Goal: Task Accomplishment & Management: Use online tool/utility

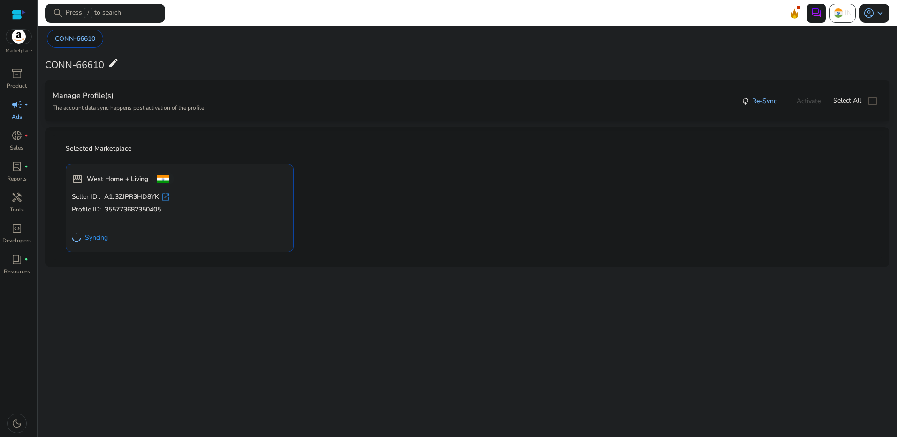
click at [419, 190] on div "storefront West Home + Living Seller ID : A1J3ZJPR3HD8YK open_in_new Profile ID…" at bounding box center [467, 204] width 814 height 96
click at [21, 170] on span "lab_profile" at bounding box center [16, 166] width 11 height 11
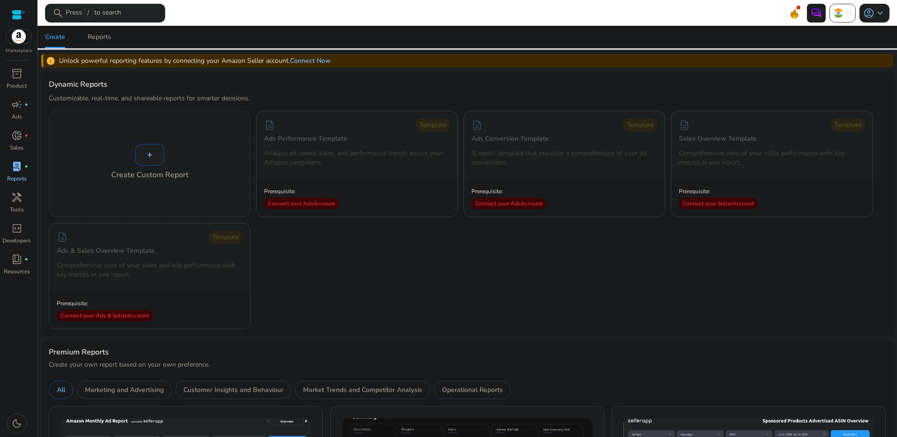
drag, startPoint x: 398, startPoint y: 262, endPoint x: 576, endPoint y: 294, distance: 180.1
click at [576, 294] on div "+ Create Custom Report description Template Ads Performance Template Analyze ad…" at bounding box center [467, 220] width 837 height 219
drag, startPoint x: 528, startPoint y: 286, endPoint x: 488, endPoint y: 289, distance: 40.0
click at [529, 287] on div "+ Create Custom Report description Template Ads Performance Template Analyze ad…" at bounding box center [467, 220] width 837 height 219
click at [15, 201] on span "handyman" at bounding box center [16, 197] width 11 height 11
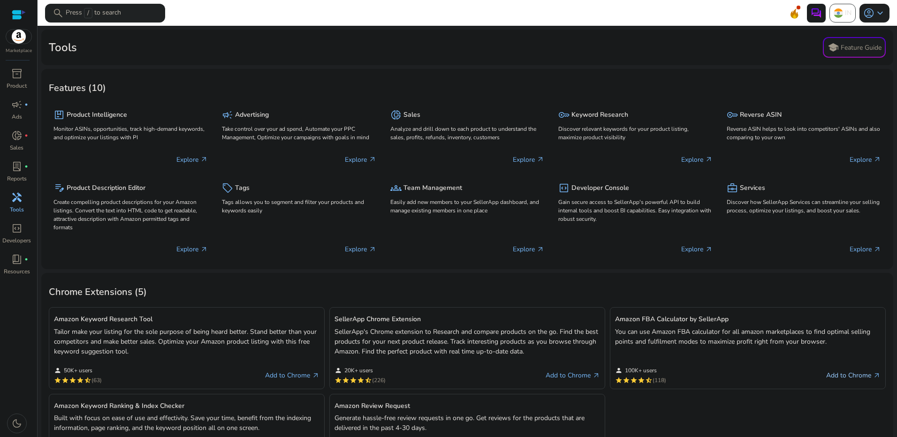
click at [845, 379] on link "Add to Chrome arrow_outward" at bounding box center [853, 375] width 54 height 11
click at [280, 374] on link "Add to Chrome arrow_outward" at bounding box center [292, 375] width 54 height 11
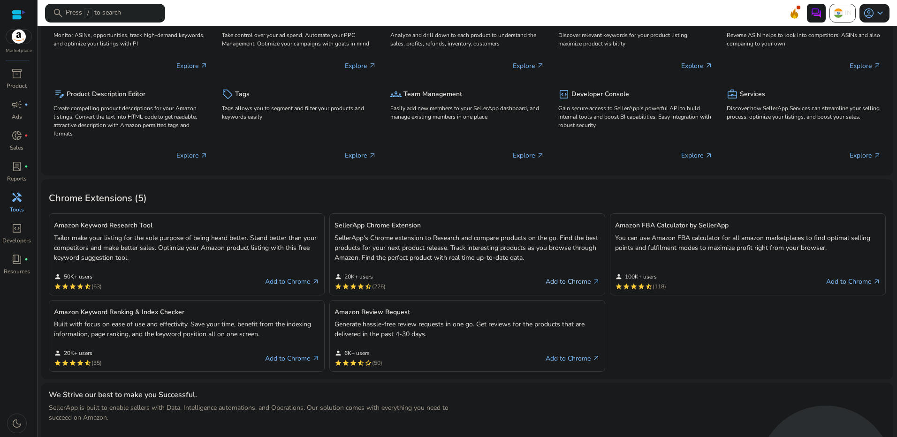
click at [578, 284] on link "Add to Chrome arrow_outward" at bounding box center [573, 281] width 54 height 11
click at [296, 359] on link "Add to Chrome arrow_outward" at bounding box center [292, 358] width 54 height 11
click at [557, 360] on link "Add to Chrome arrow_outward" at bounding box center [573, 358] width 54 height 11
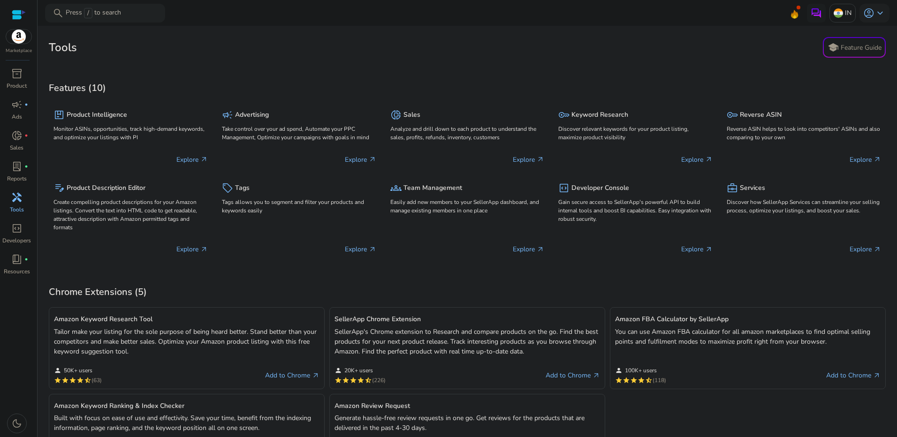
click at [19, 13] on div at bounding box center [19, 14] width 14 height 11
